Goal: Task Accomplishment & Management: Use online tool/utility

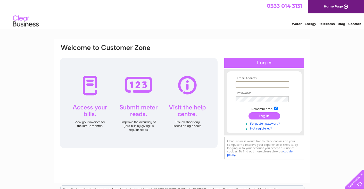
click at [240, 85] on input "text" at bounding box center [263, 84] width 54 height 6
type input "intodent@gmail.com"
click at [268, 117] on input "submit" at bounding box center [265, 115] width 32 height 7
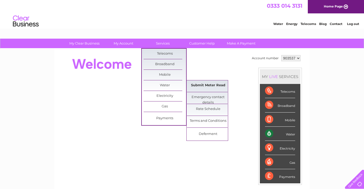
click at [201, 83] on link "Submit Meter Read" at bounding box center [208, 85] width 43 height 10
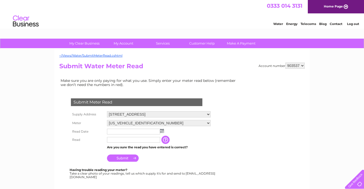
click at [164, 132] on td at bounding box center [159, 132] width 106 height 8
click at [151, 132] on input "text" at bounding box center [133, 132] width 53 height 6
click at [163, 133] on img at bounding box center [162, 131] width 4 height 4
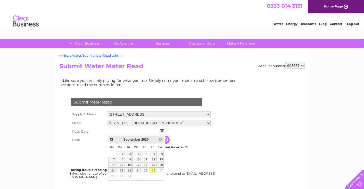
click at [153, 170] on link "26" at bounding box center [152, 170] width 7 height 5
type input "[DATE]"
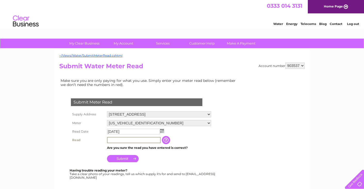
click at [115, 141] on input "text" at bounding box center [134, 140] width 54 height 6
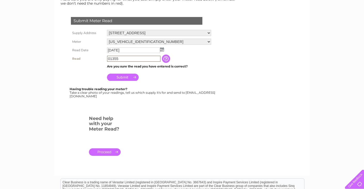
scroll to position [83, 0]
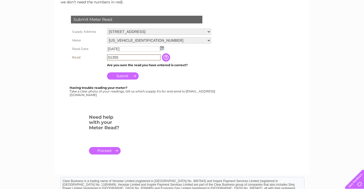
type input "01355"
click at [120, 78] on input "Submit" at bounding box center [123, 75] width 32 height 7
